Goal: Information Seeking & Learning: Compare options

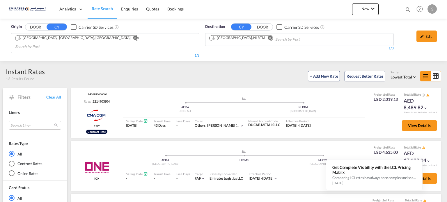
click at [267, 37] on md-icon "Remove" at bounding box center [269, 38] width 4 height 4
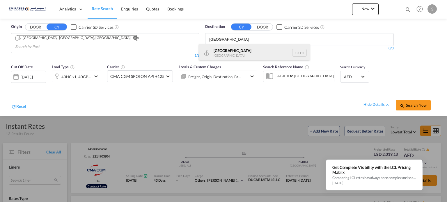
type input "[GEOGRAPHIC_DATA]"
click at [222, 53] on div "[GEOGRAPHIC_DATA] FRLEH" at bounding box center [254, 52] width 110 height 17
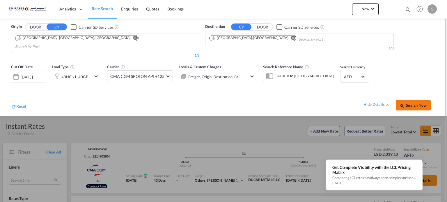
click at [403, 100] on button "Search Now" at bounding box center [412, 105] width 35 height 10
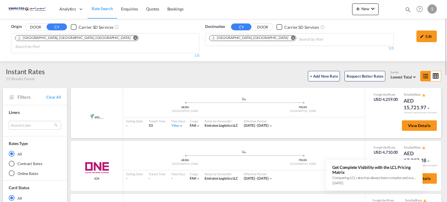
click at [173, 123] on div "View" at bounding box center [177, 125] width 12 height 5
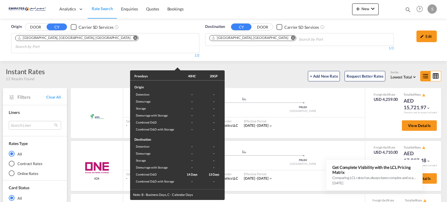
click at [317, 121] on div "Freedays 40HC 20GP Origin Detention - - Demurrage - - Storage - - Demurrage wit…" at bounding box center [223, 101] width 447 height 202
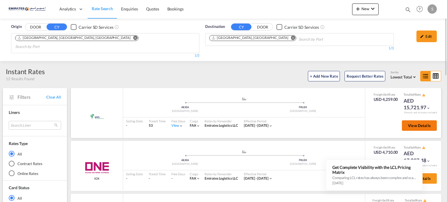
click at [420, 120] on button "View Details" at bounding box center [418, 125] width 35 height 10
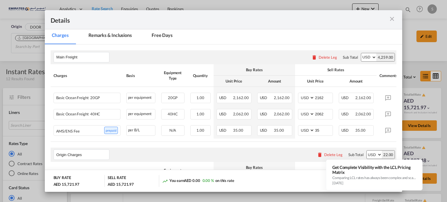
scroll to position [87, 0]
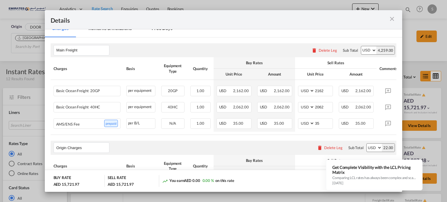
click at [392, 20] on md-icon "icon-close m-3 fg-AAA8AD cursor" at bounding box center [391, 18] width 7 height 7
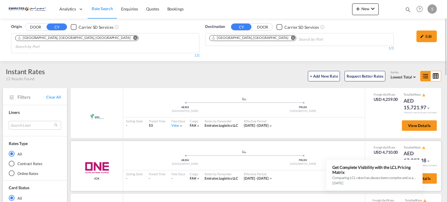
scroll to position [58, 0]
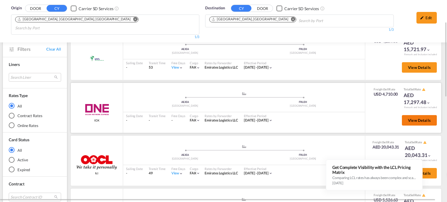
click at [408, 118] on span "View Details" at bounding box center [419, 120] width 23 height 5
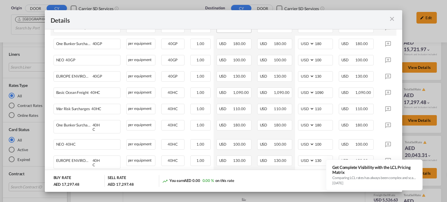
scroll to position [262, 0]
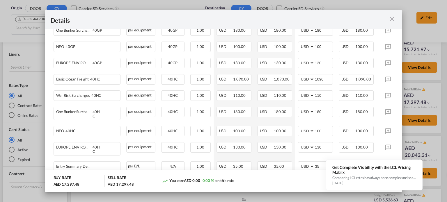
click at [393, 19] on md-icon "icon-close m-3 fg-AAA8AD cursor" at bounding box center [391, 18] width 7 height 7
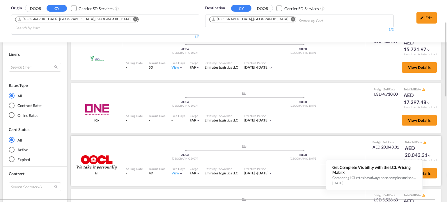
scroll to position [87, 0]
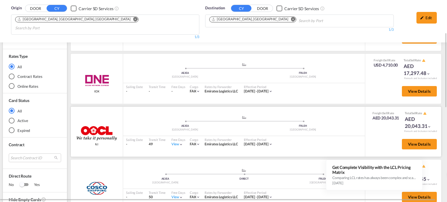
click at [177, 142] on div "View" at bounding box center [177, 144] width 12 height 5
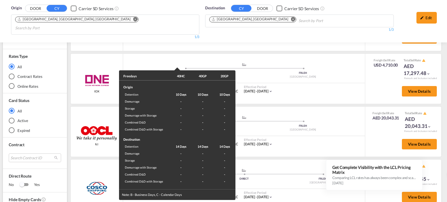
click at [307, 136] on div "Freedays 40HC 40GP 20GP Origin Detention 10 Days 10 Days 10 Days Demurrage - - …" at bounding box center [223, 101] width 447 height 202
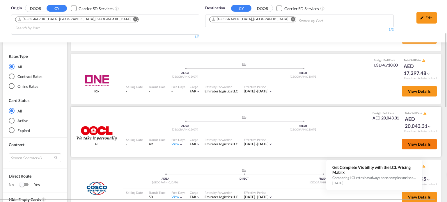
click at [408, 142] on span "View Details" at bounding box center [419, 144] width 23 height 5
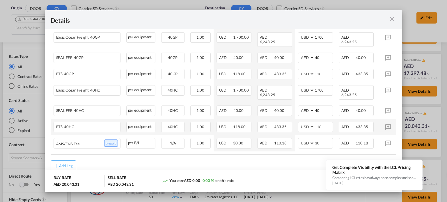
scroll to position [195, 0]
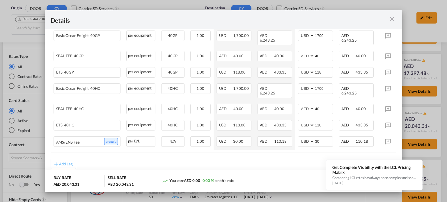
click at [390, 17] on md-icon "icon-close m-3 fg-AAA8AD cursor" at bounding box center [391, 18] width 7 height 7
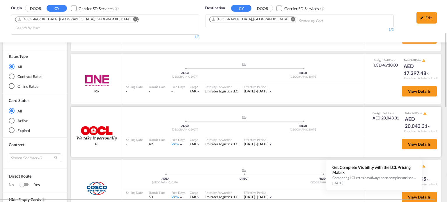
scroll to position [145, 0]
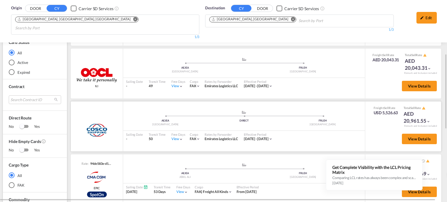
click at [174, 137] on div "View" at bounding box center [177, 139] width 12 height 5
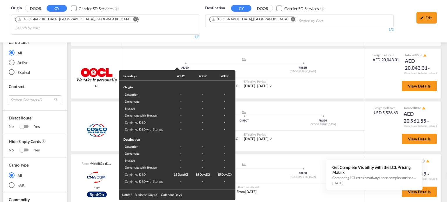
click at [309, 130] on div "Freedays 40HC 40GP 20GP Origin Detention - - - Demurrage - - - Storage - - - De…" at bounding box center [223, 101] width 447 height 202
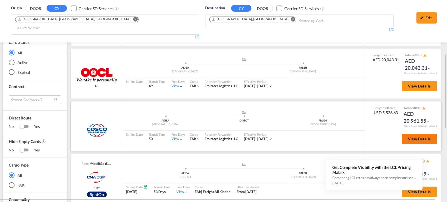
click at [409, 134] on button "View Details" at bounding box center [418, 139] width 35 height 10
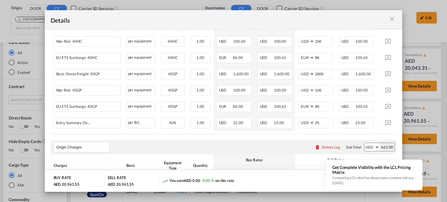
scroll to position [262, 0]
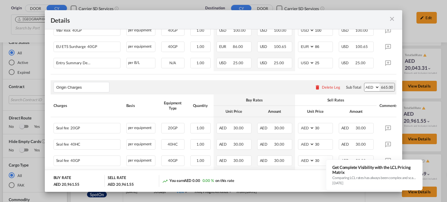
click at [392, 20] on md-icon "icon-close m-3 fg-AAA8AD cursor" at bounding box center [391, 18] width 7 height 7
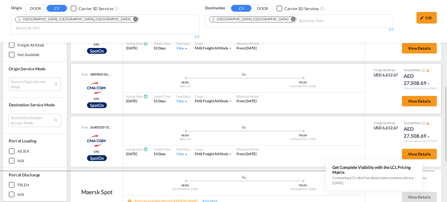
scroll to position [284, 0]
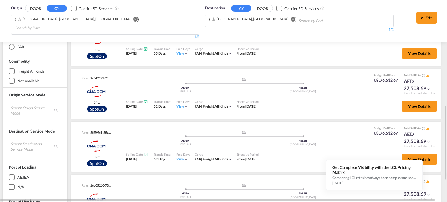
click at [287, 21] on button "Remove" at bounding box center [291, 20] width 9 height 6
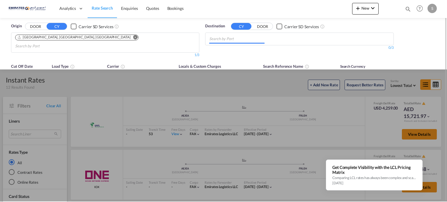
scroll to position [0, 0]
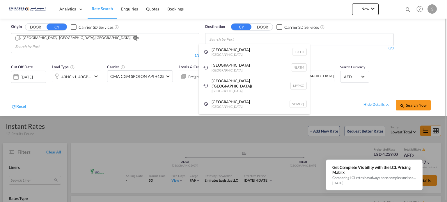
paste input "[GEOGRAPHIC_DATA]"
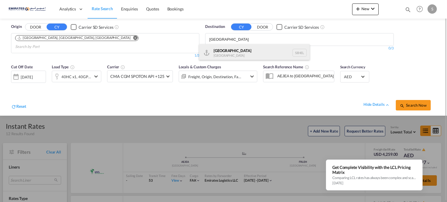
type input "[GEOGRAPHIC_DATA]"
click at [226, 50] on div "Helsingborg [GEOGRAPHIC_DATA] [GEOGRAPHIC_DATA]" at bounding box center [254, 52] width 110 height 17
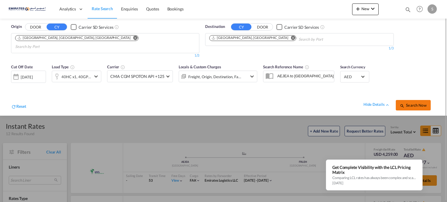
click at [406, 103] on span "Search Now" at bounding box center [412, 105] width 26 height 5
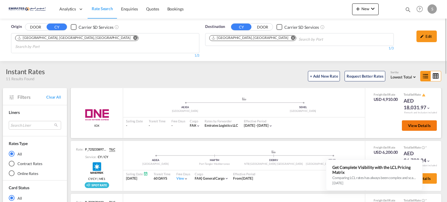
click at [411, 123] on span "View Details" at bounding box center [419, 125] width 23 height 5
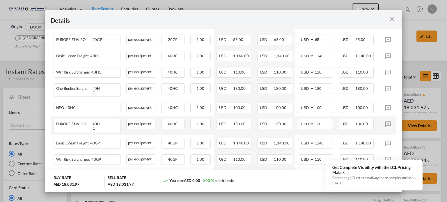
scroll to position [174, 0]
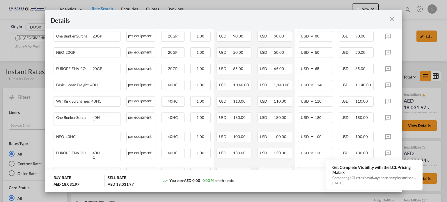
click at [392, 17] on md-icon "icon-close m-3 fg-AAA8AD cursor" at bounding box center [391, 18] width 7 height 7
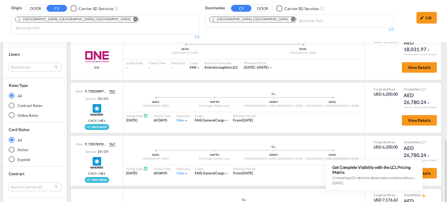
scroll to position [145, 0]
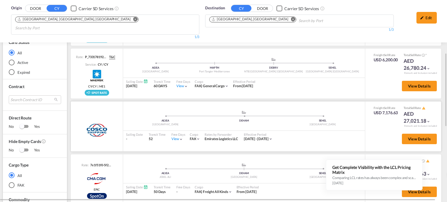
click at [174, 137] on div "View" at bounding box center [177, 139] width 12 height 5
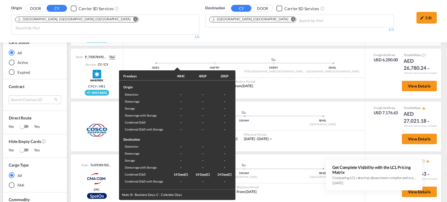
click at [327, 130] on div "Freedays 40HC 40GP 20GP Origin Detention - - - Demurrage - - - Storage - - - De…" at bounding box center [223, 101] width 447 height 202
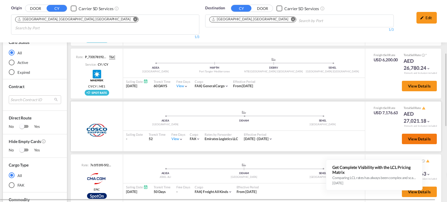
click at [405, 134] on button "View Details" at bounding box center [418, 139] width 35 height 10
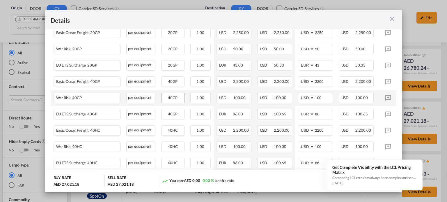
scroll to position [204, 0]
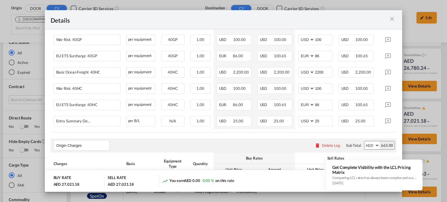
click at [395, 20] on md-icon "icon-close m-3 fg-AAA8AD cursor" at bounding box center [391, 18] width 7 height 7
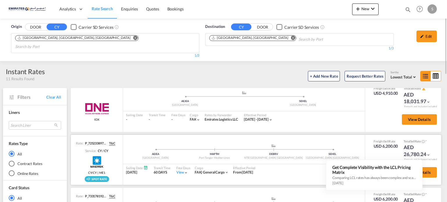
scroll to position [0, 0]
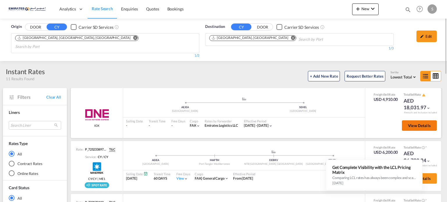
click at [411, 123] on span "View Details" at bounding box center [419, 125] width 23 height 5
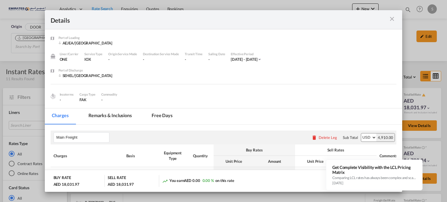
click at [107, 116] on md-tab-item "Remarks & Inclusions" at bounding box center [109, 116] width 57 height 16
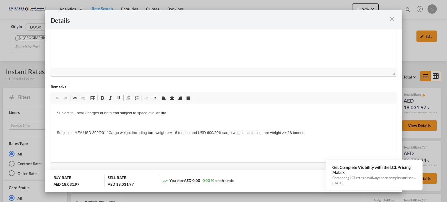
scroll to position [200, 0]
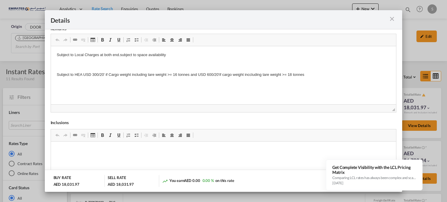
click at [394, 19] on md-icon "icon-close m-3 fg-AAA8AD cursor" at bounding box center [391, 18] width 7 height 7
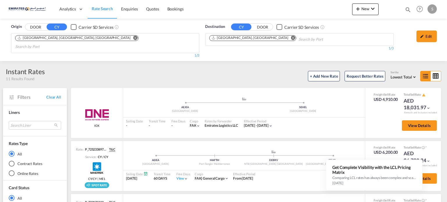
scroll to position [26, 0]
click at [409, 123] on span "View Details" at bounding box center [419, 125] width 23 height 5
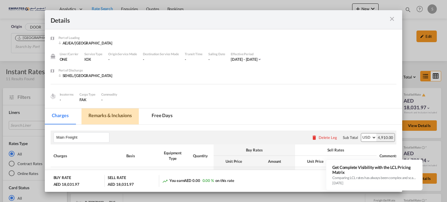
click at [119, 117] on md-tab-item "Remarks & Inclusions" at bounding box center [109, 116] width 57 height 16
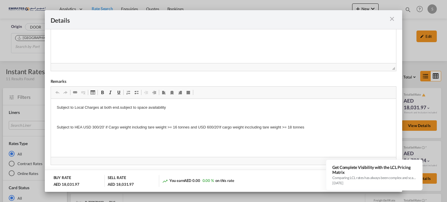
scroll to position [145, 0]
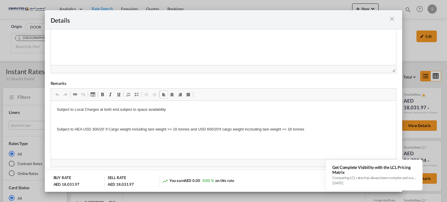
drag, startPoint x: 56, startPoint y: 130, endPoint x: 318, endPoint y: 131, distance: 261.7
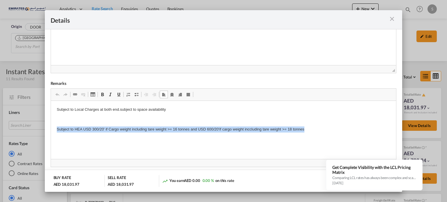
drag, startPoint x: 55, startPoint y: 130, endPoint x: 307, endPoint y: 129, distance: 252.1
click at [307, 129] on html "Subject to Local Charges at both end.subject to space availability Subject to H…" at bounding box center [223, 119] width 345 height 37
copy p "Subject to HEA USD 300/20' if Cargo weight including tare weight >= 16 tonnes a…"
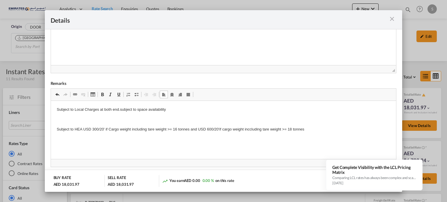
click at [394, 18] on md-icon "icon-close m-3 fg-AAA8AD cursor" at bounding box center [391, 18] width 7 height 7
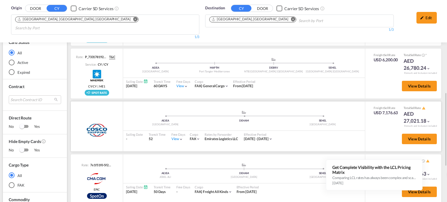
scroll to position [174, 0]
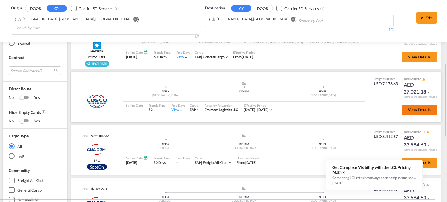
click at [408, 108] on span "View Details" at bounding box center [419, 110] width 23 height 5
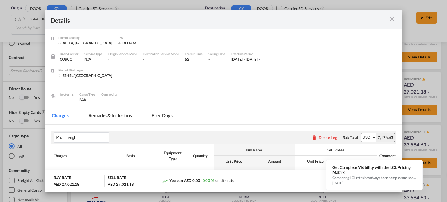
click at [109, 112] on md-tab-item "Remarks & Inclusions" at bounding box center [109, 116] width 57 height 16
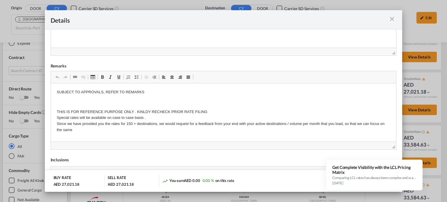
scroll to position [163, 0]
click at [390, 19] on md-icon "icon-close m-3 fg-AAA8AD cursor" at bounding box center [391, 18] width 7 height 7
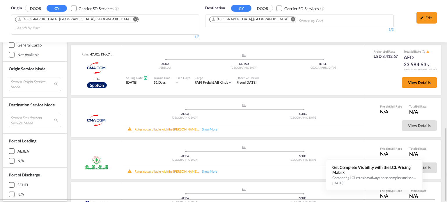
scroll to position [79, 0]
